Goal: Transaction & Acquisition: Subscribe to service/newsletter

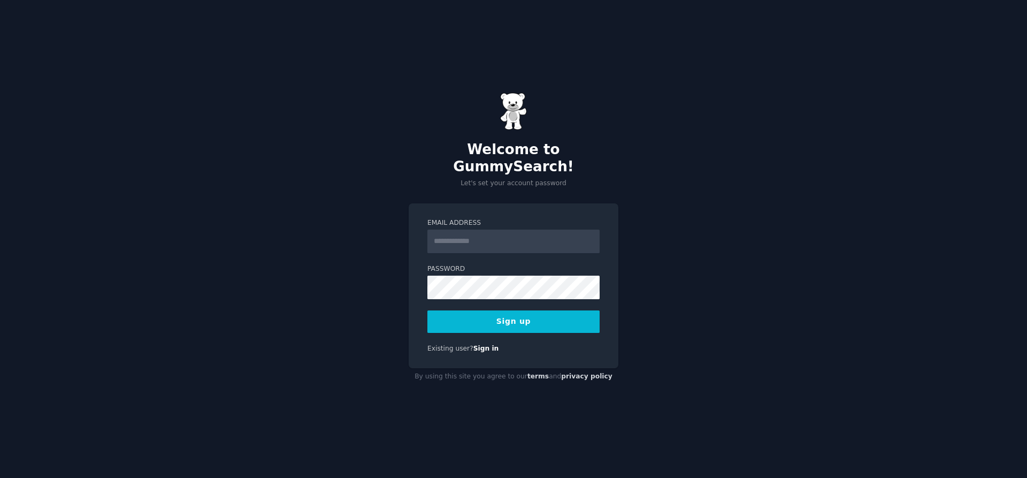
click at [555, 229] on input "Email Address" at bounding box center [513, 241] width 172 height 24
click at [555, 236] on input "Email Address" at bounding box center [513, 241] width 172 height 24
type input "**********"
click at [502, 310] on button "Sign up" at bounding box center [513, 321] width 172 height 22
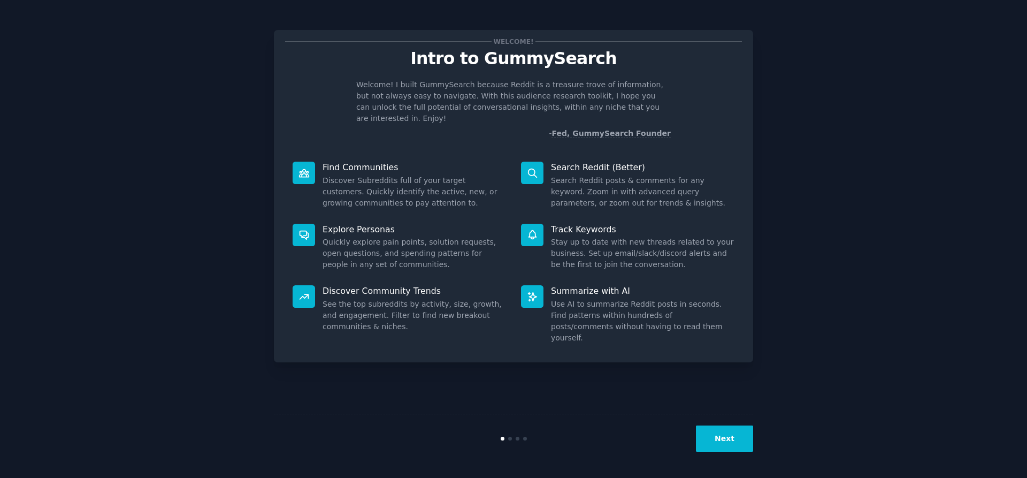
click at [709, 430] on button "Next" at bounding box center [724, 438] width 57 height 26
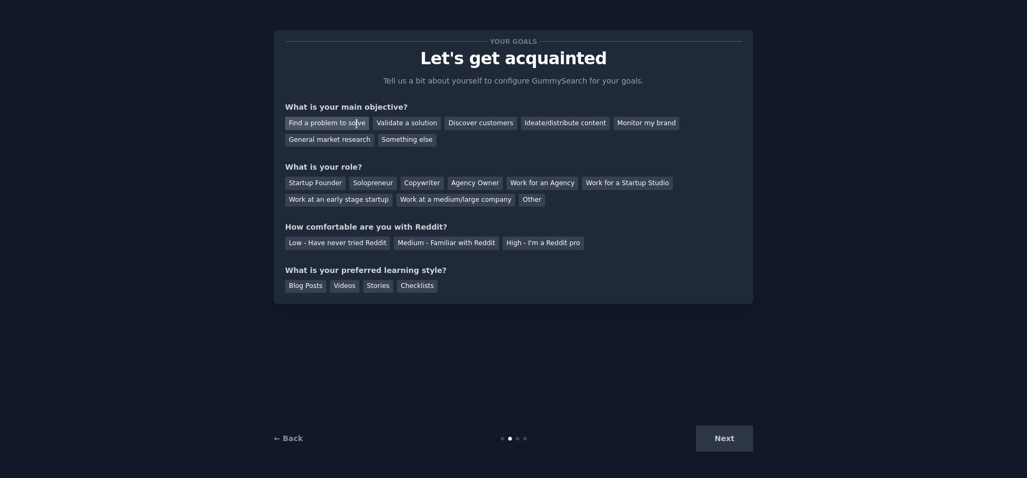
click at [349, 122] on div "Find a problem to solve" at bounding box center [327, 123] width 84 height 13
click at [405, 123] on div "Validate a solution" at bounding box center [407, 123] width 68 height 13
click at [342, 115] on div "Find a problem to solve Validate a solution Discover customers Ideate/distribut…" at bounding box center [513, 130] width 457 height 34
click at [347, 121] on div "Find a problem to solve" at bounding box center [327, 123] width 84 height 13
click at [380, 183] on div "Solopreneur" at bounding box center [372, 183] width 47 height 13
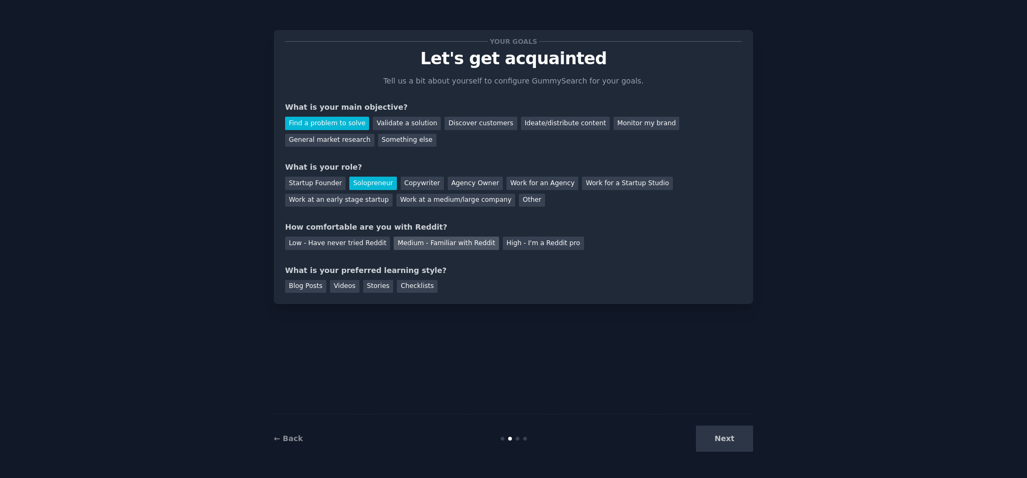
click at [396, 240] on div "Medium - Familiar with Reddit" at bounding box center [446, 242] width 105 height 13
click at [345, 290] on div "Videos" at bounding box center [344, 286] width 29 height 13
click at [738, 434] on button "Next" at bounding box center [724, 438] width 57 height 26
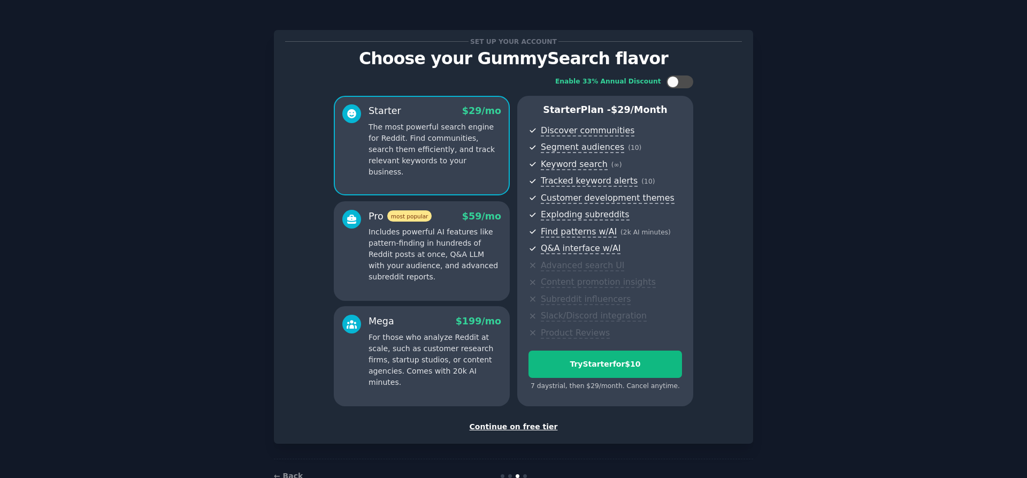
click at [681, 73] on div "Enable 33% Annual Discount Starter $ 29 /mo The most powerful search engine for…" at bounding box center [513, 241] width 457 height 346
click at [679, 82] on div at bounding box center [679, 81] width 27 height 13
click at [675, 87] on div at bounding box center [679, 81] width 27 height 13
checkbox input "true"
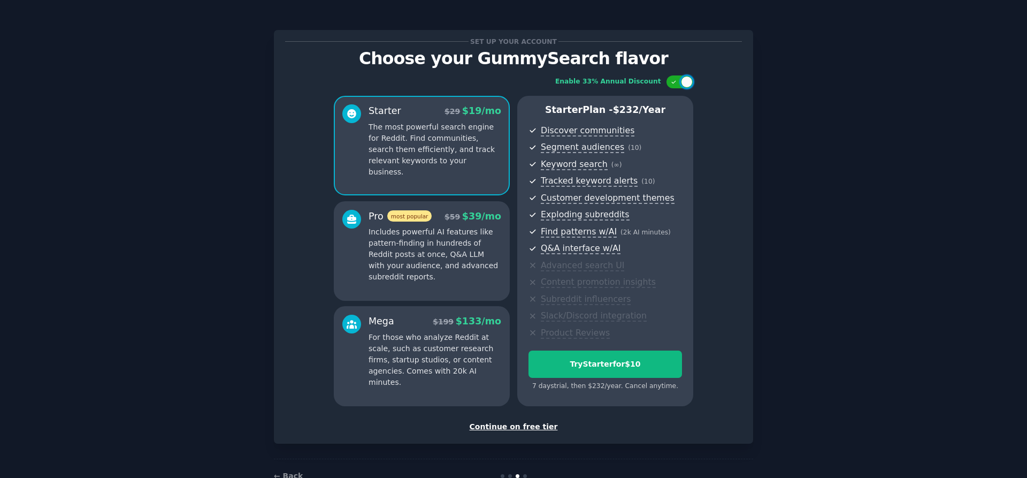
click at [505, 58] on p "Choose your GummySearch flavor" at bounding box center [513, 58] width 457 height 19
drag, startPoint x: 505, startPoint y: 58, endPoint x: 552, endPoint y: 60, distance: 47.1
click at [552, 60] on p "Choose your GummySearch flavor" at bounding box center [513, 58] width 457 height 19
click at [538, 421] on div "Continue on free tier" at bounding box center [513, 426] width 457 height 11
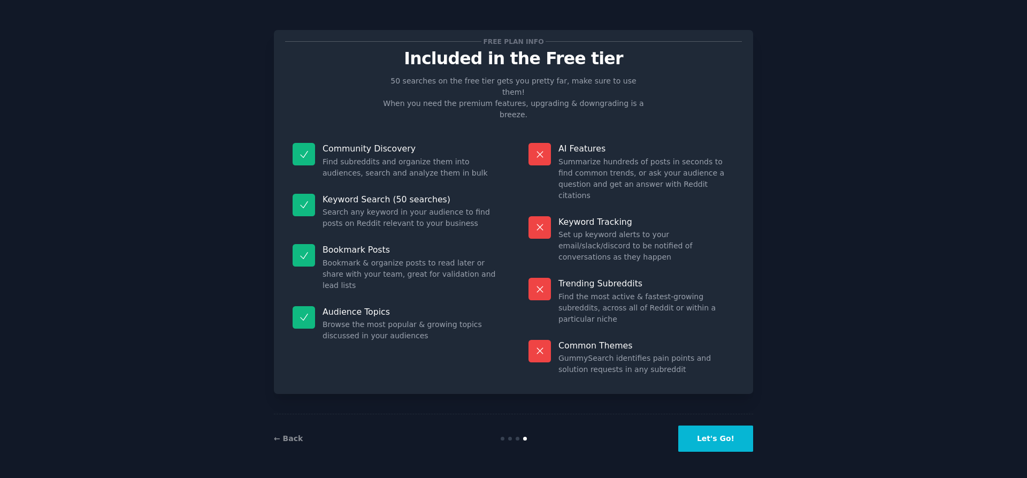
click at [732, 441] on button "Let's Go!" at bounding box center [715, 438] width 75 height 26
